Goal: Communication & Community: Share content

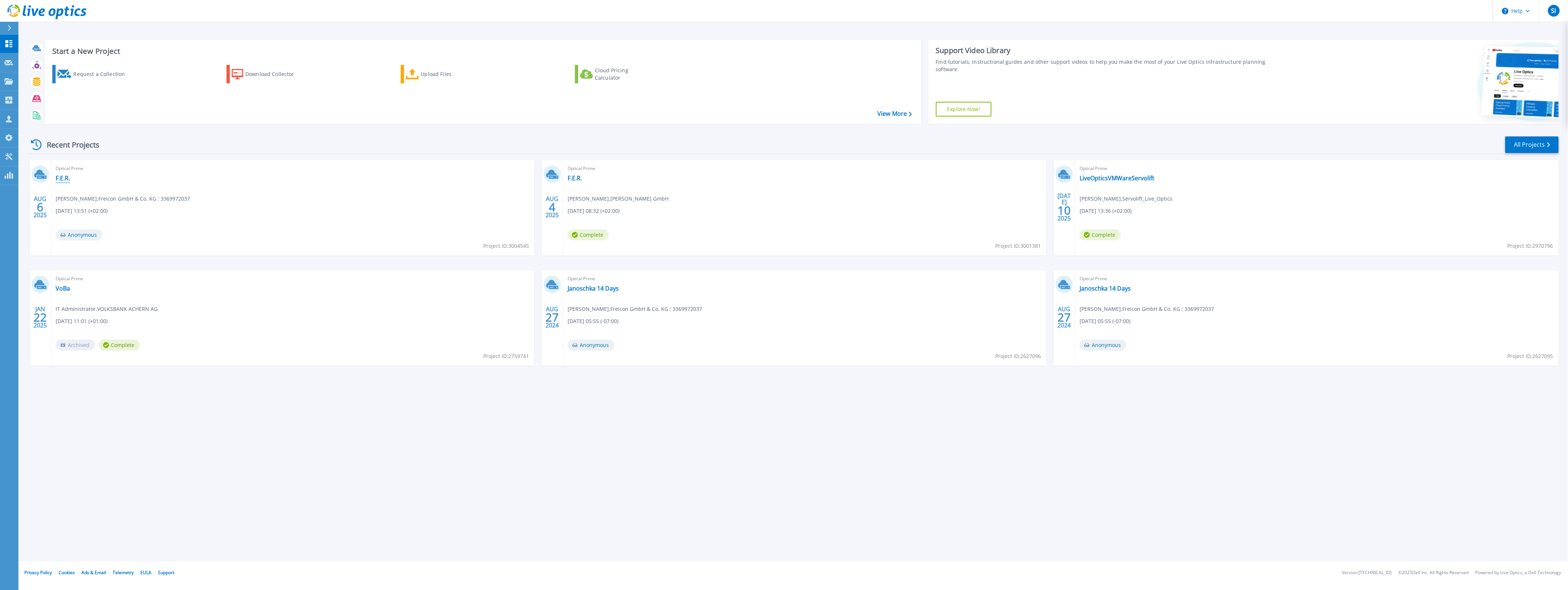
click at [66, 178] on link "F.E.R." at bounding box center [63, 178] width 14 height 7
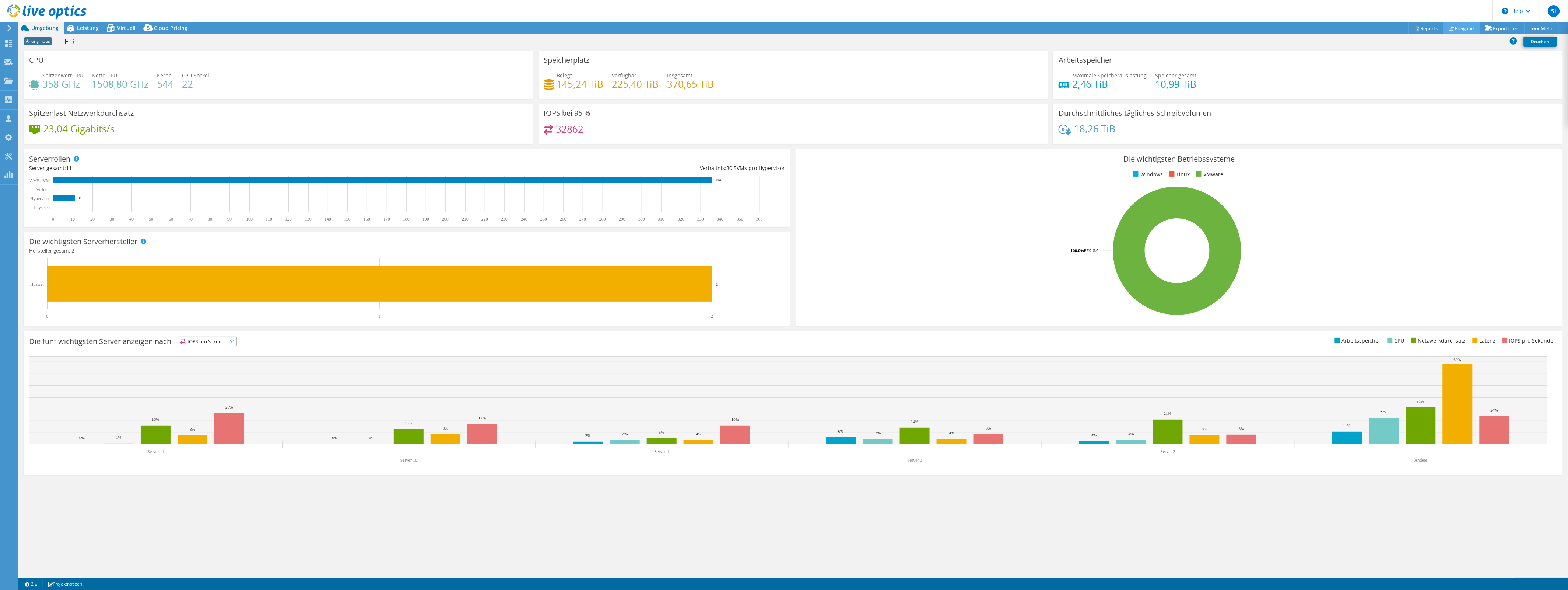
click at [1449, 25] on icon at bounding box center [1452, 28] width 6 height 6
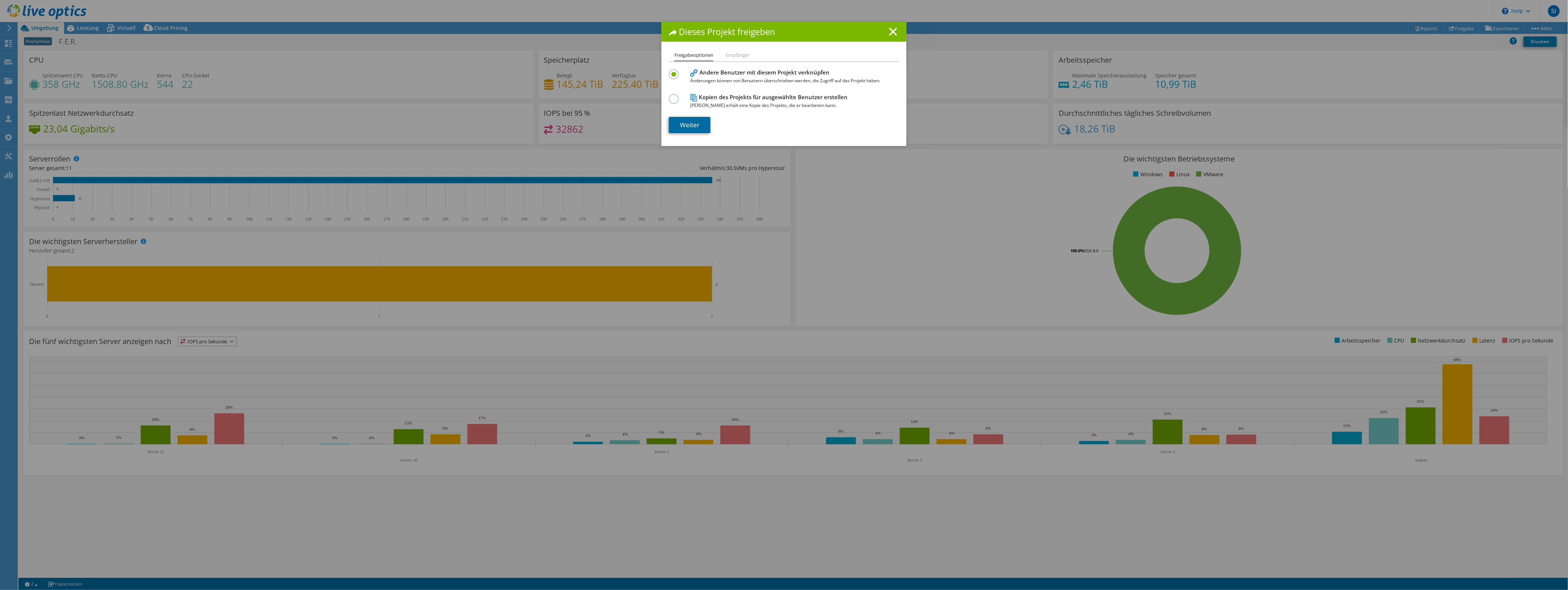
click at [678, 119] on link "Weiter" at bounding box center [690, 125] width 41 height 16
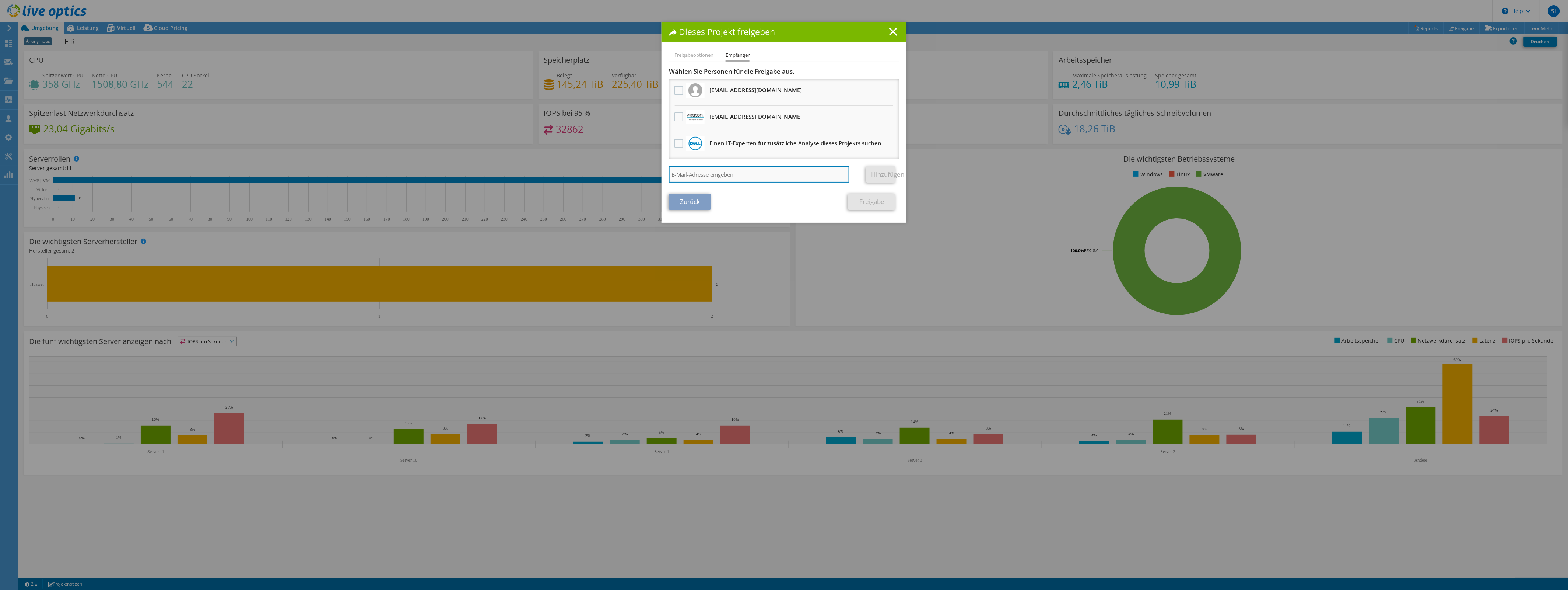
click at [712, 168] on input "search" at bounding box center [759, 174] width 181 height 16
type input "peter.wirth@dell.com"
click at [873, 172] on link "Hinzufügen" at bounding box center [881, 174] width 29 height 16
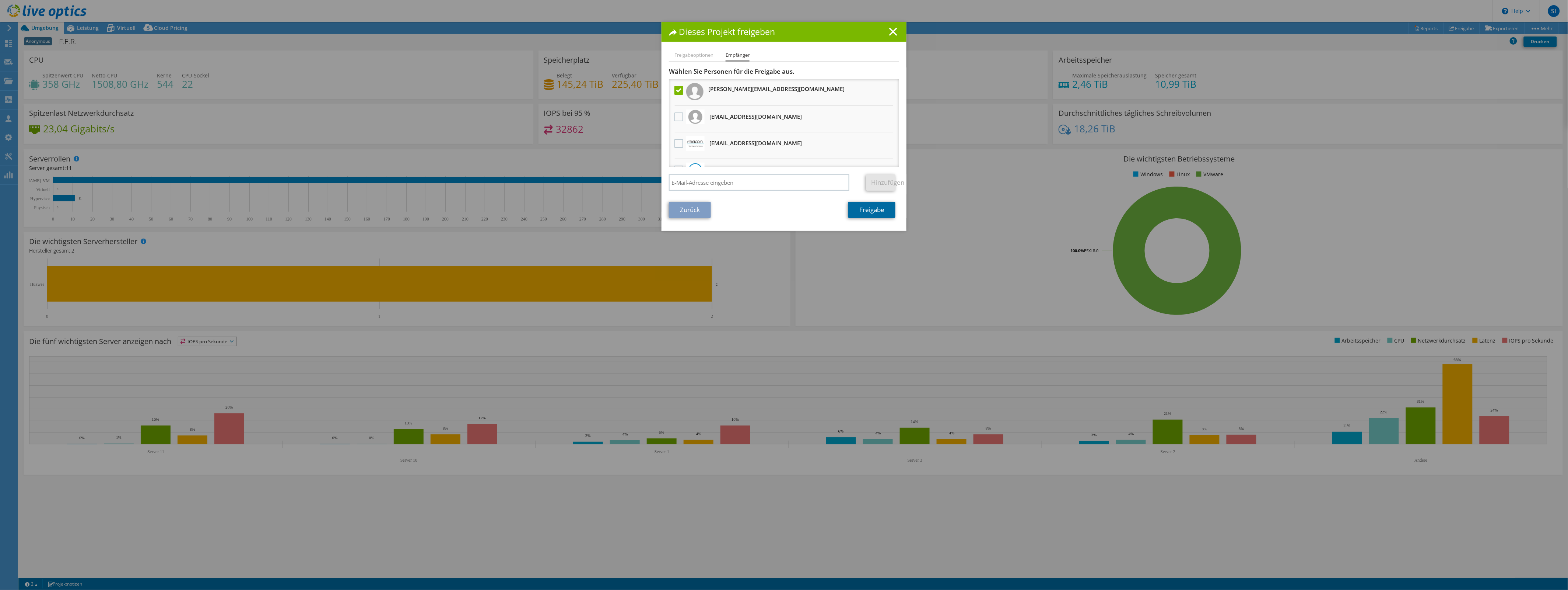
click at [873, 213] on link "Freigabe" at bounding box center [872, 209] width 47 height 16
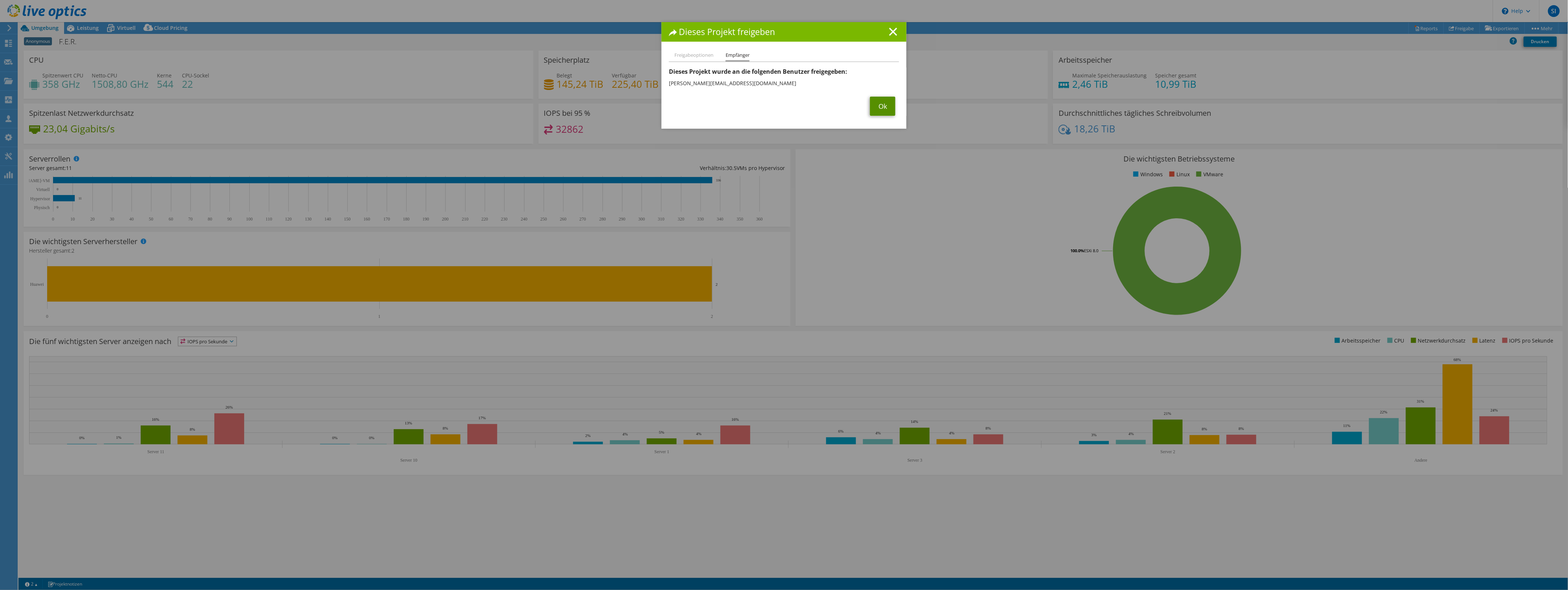
click at [878, 104] on link "Ok" at bounding box center [882, 106] width 25 height 19
